Goal: Obtain resource: Download file/media

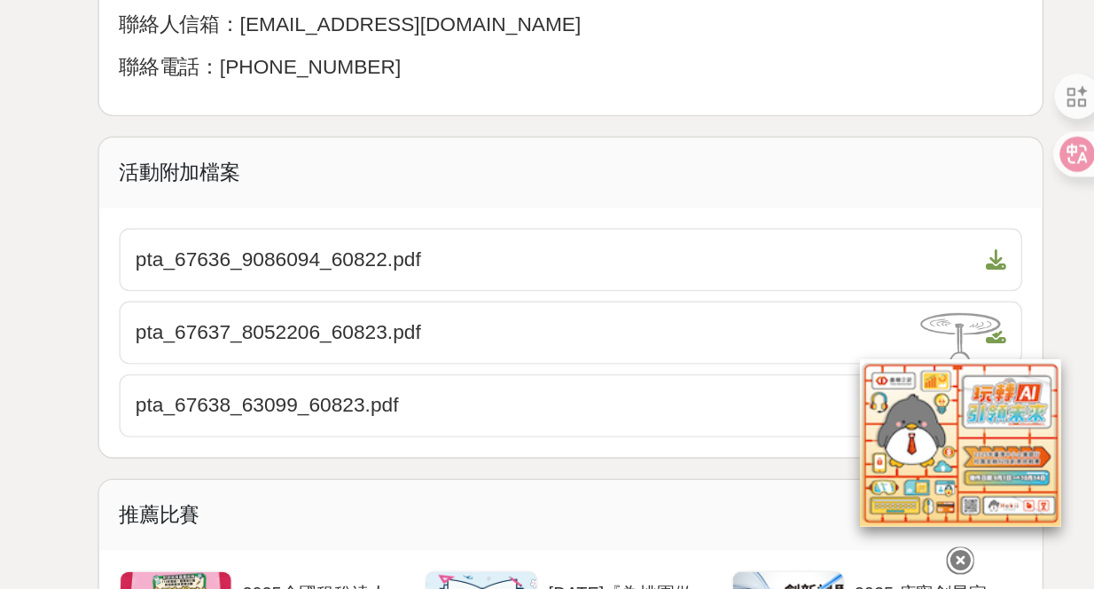
scroll to position [7790, 0]
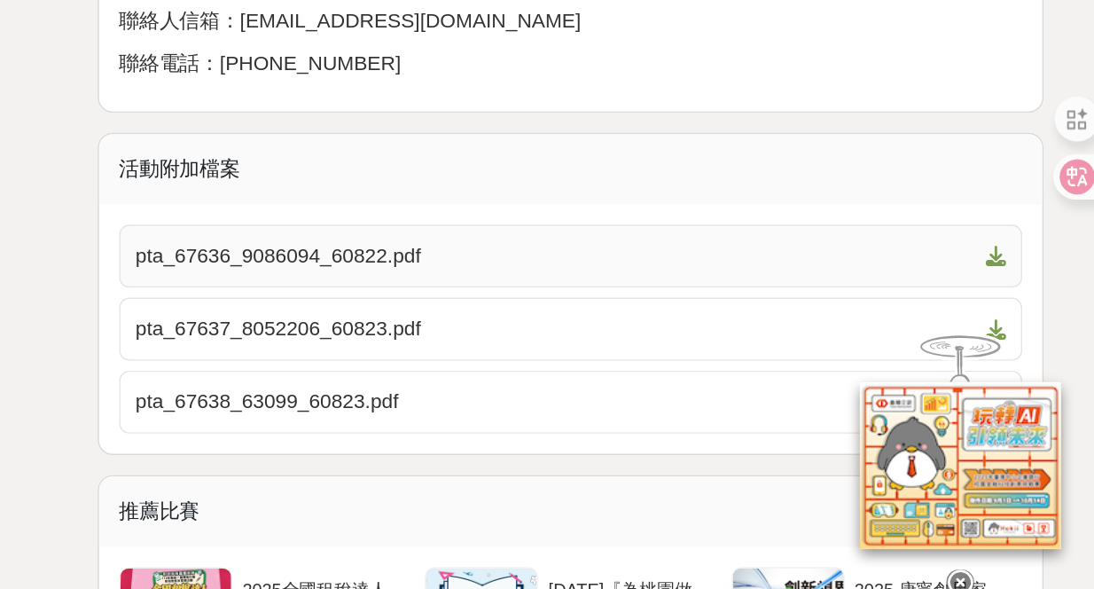
click at [628, 328] on span "pta_67636_9086094_60822.pdf" at bounding box center [706, 337] width 592 height 21
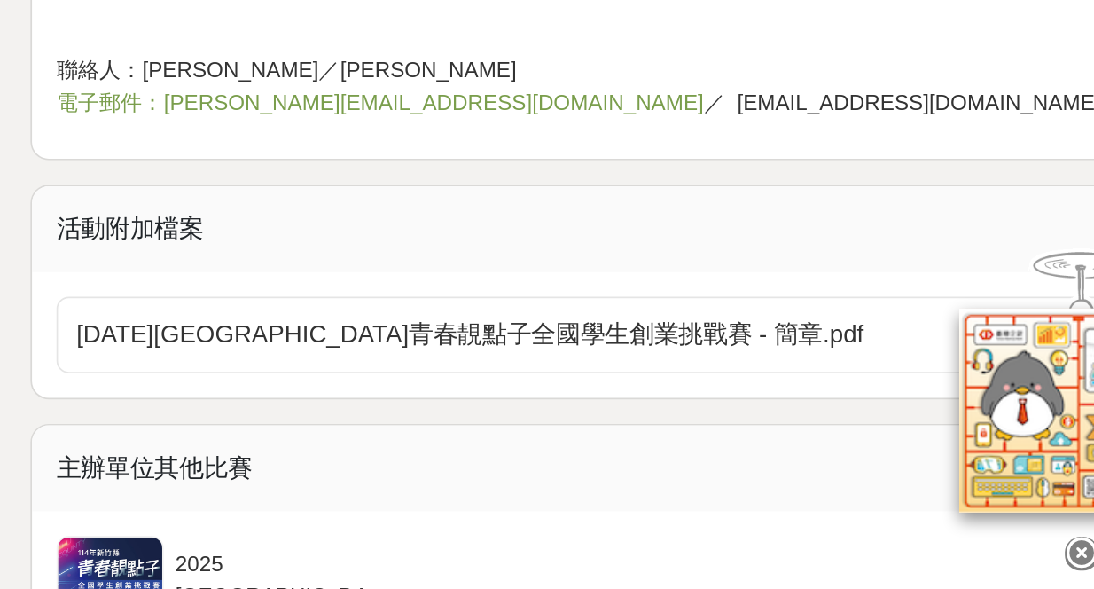
scroll to position [2432, 0]
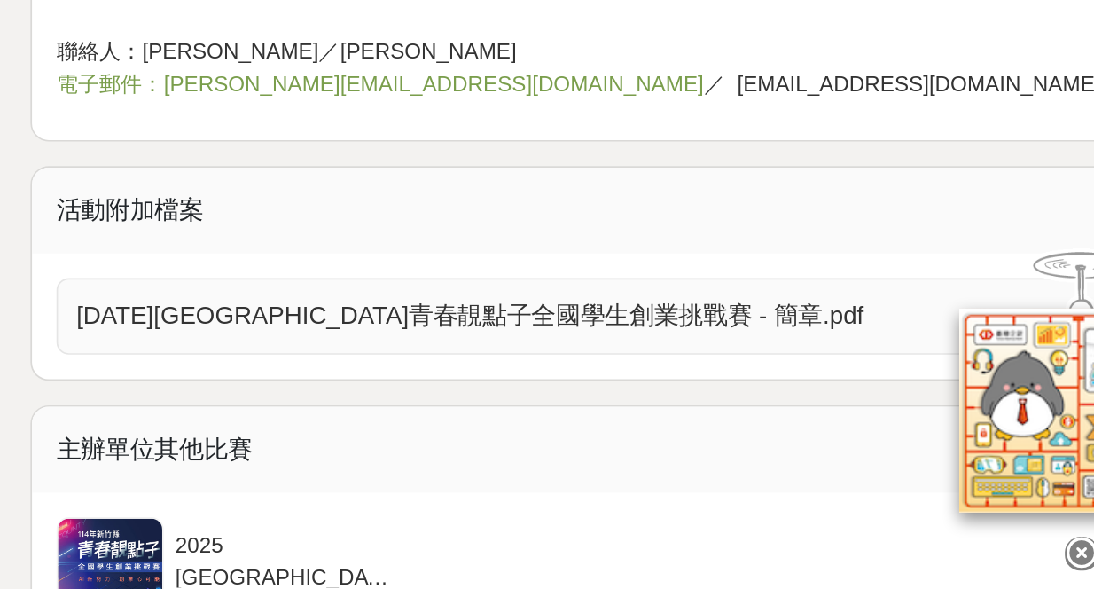
click at [624, 420] on span "[DATE][GEOGRAPHIC_DATA]青春靚點子全國學生創業挑戰賽 - 簡章.pdf" at bounding box center [706, 430] width 592 height 21
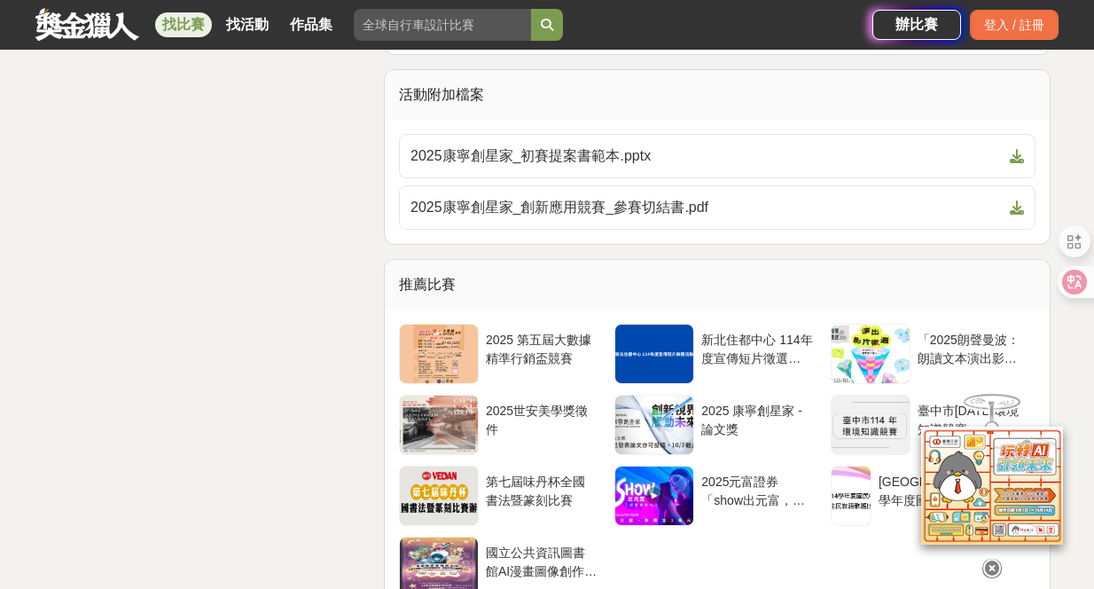
scroll to position [4466, 0]
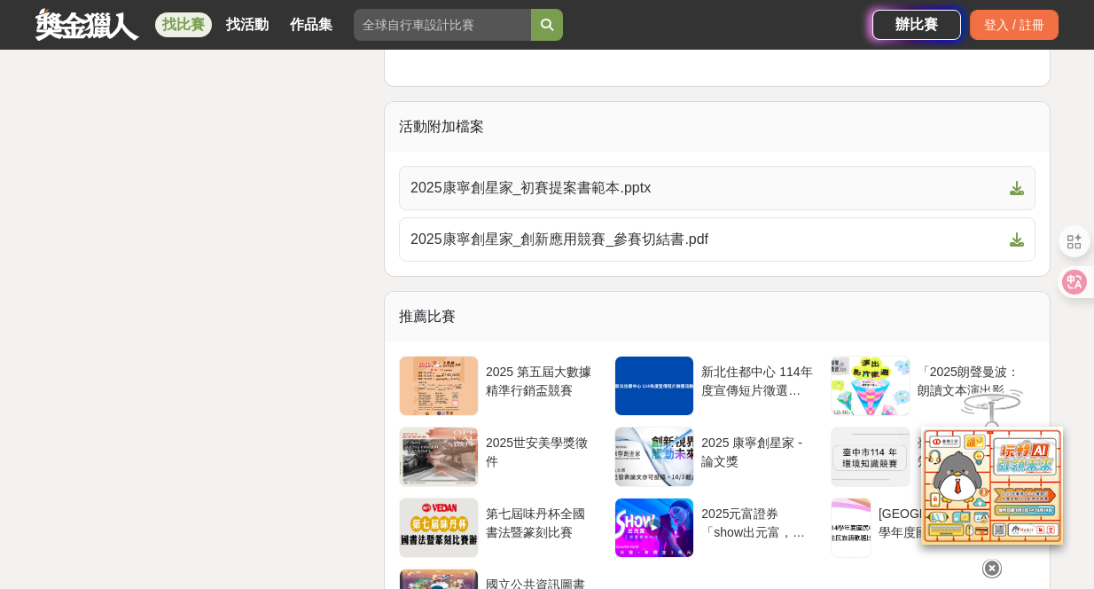
click at [628, 199] on span "2025康寧創星家_初賽提案書範本.pptx" at bounding box center [706, 187] width 592 height 21
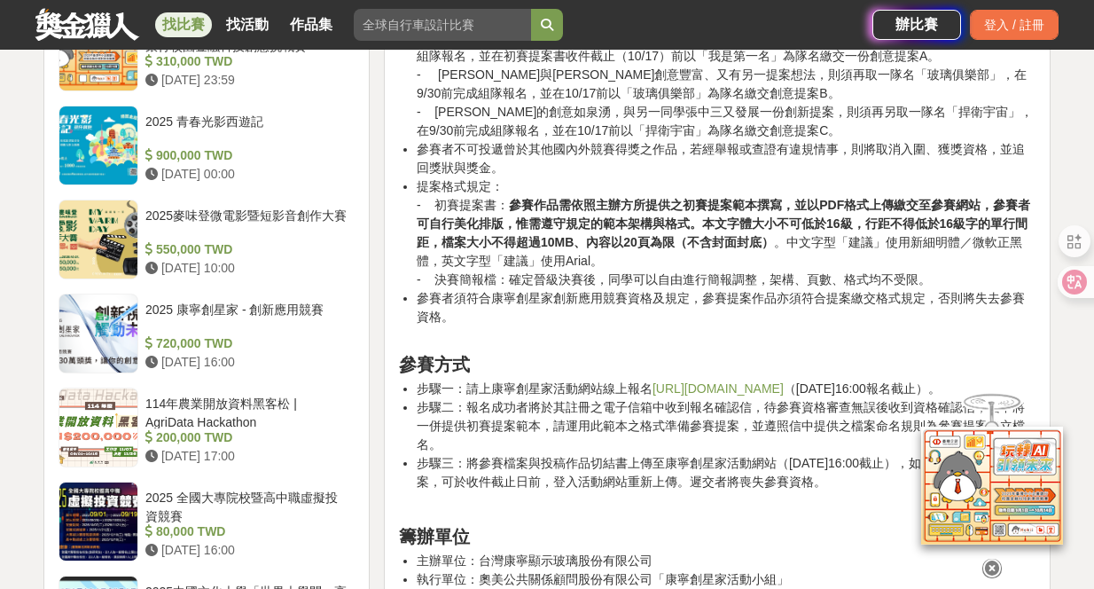
scroll to position [2102, 0]
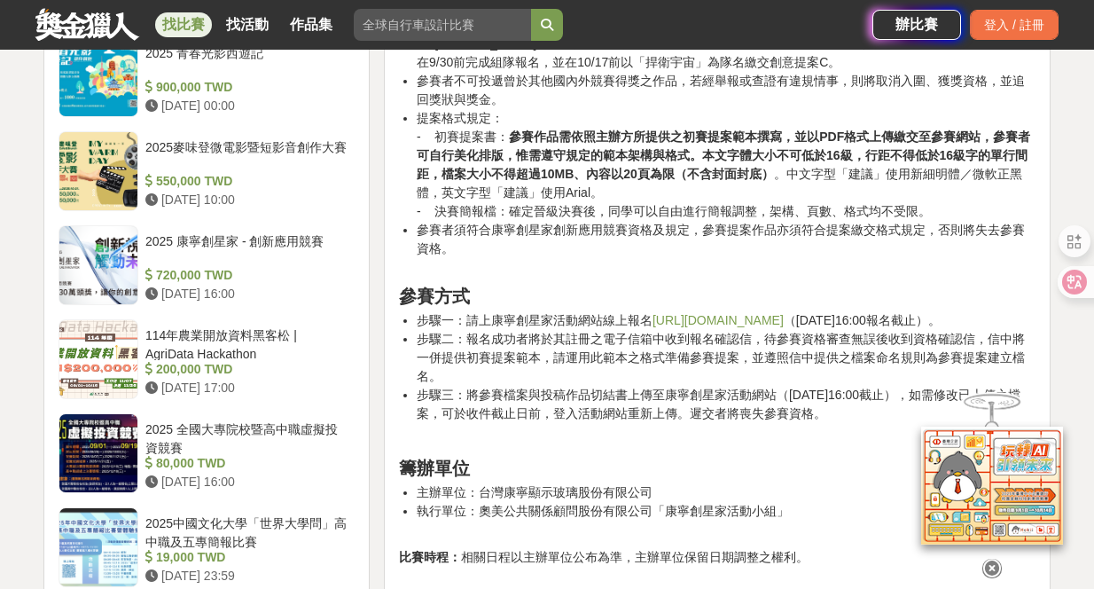
click at [683, 324] on link "[URL][DOMAIN_NAME]" at bounding box center [717, 320] width 131 height 14
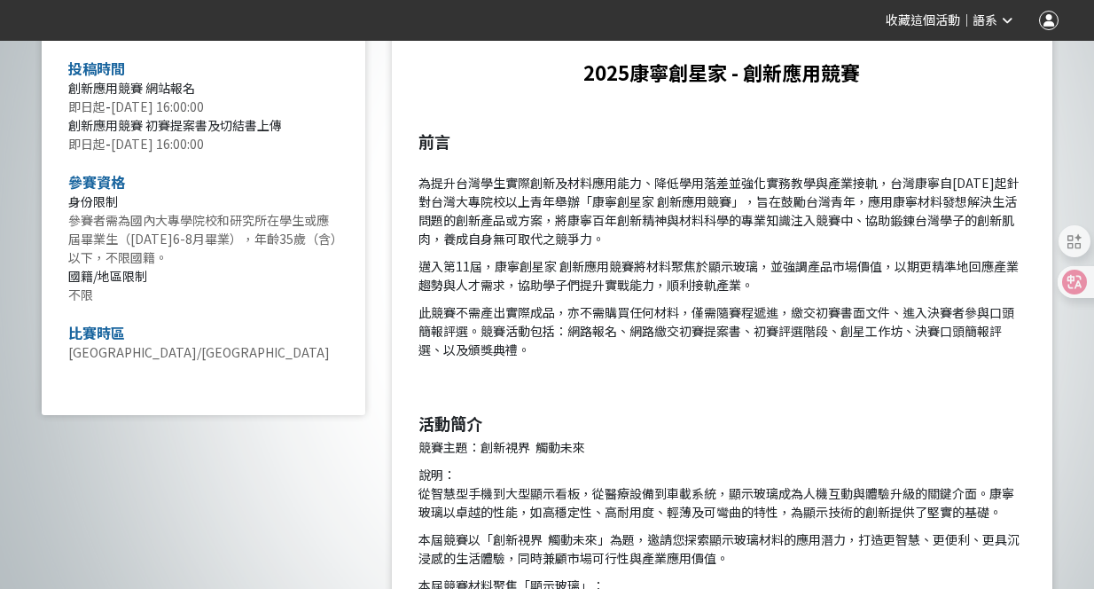
click at [558, 191] on p "為提升台灣學生實際創新及材料應用能力、降低學用落差並強化實務教學與產業接軌，台灣康寧自[DATE]起針對台灣大專院校以上青年舉辦「康寧創星家 創新應用競賽」，…" at bounding box center [721, 201] width 607 height 93
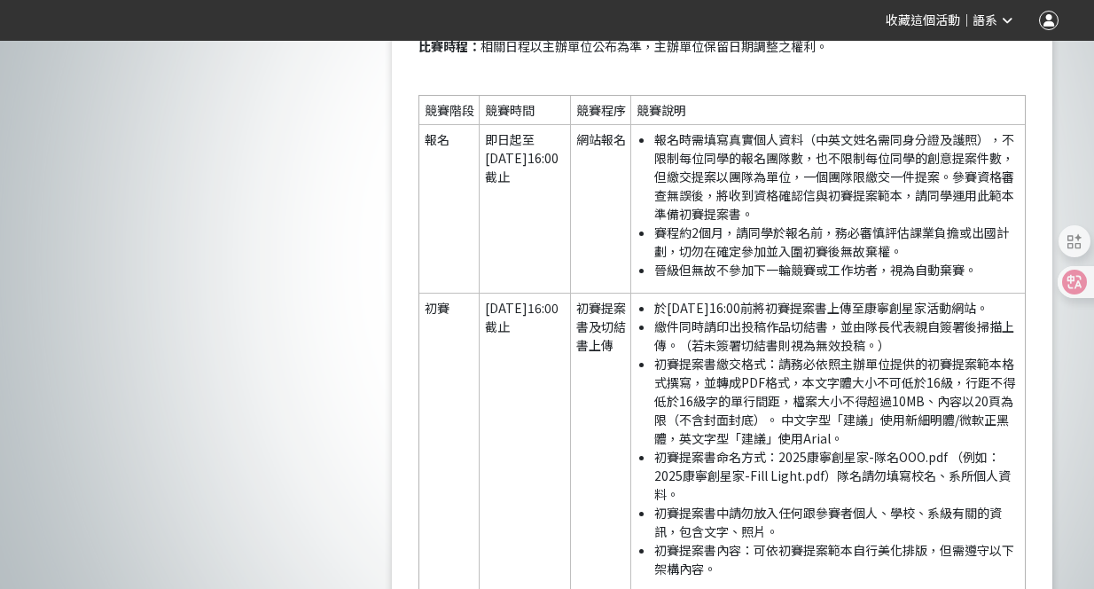
scroll to position [2773, 0]
